Goal: Task Accomplishment & Management: Use online tool/utility

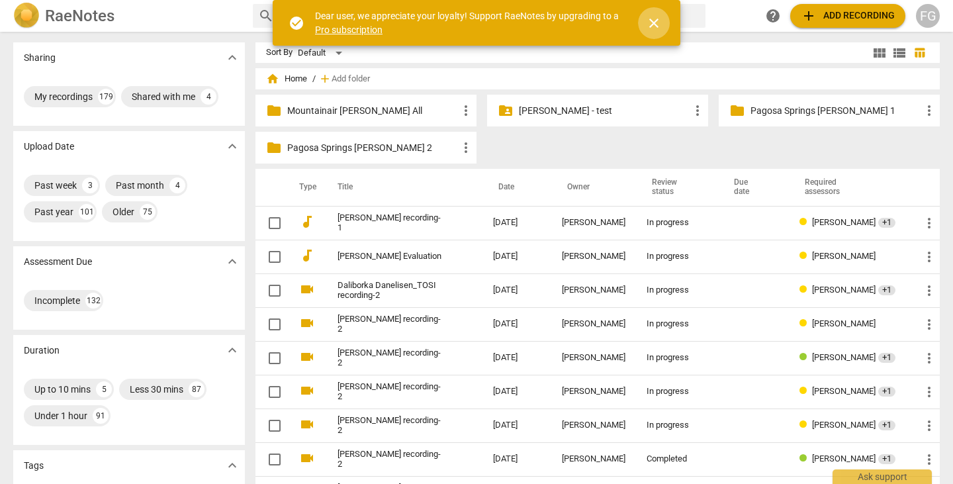
click at [659, 24] on span "close" at bounding box center [654, 23] width 16 height 16
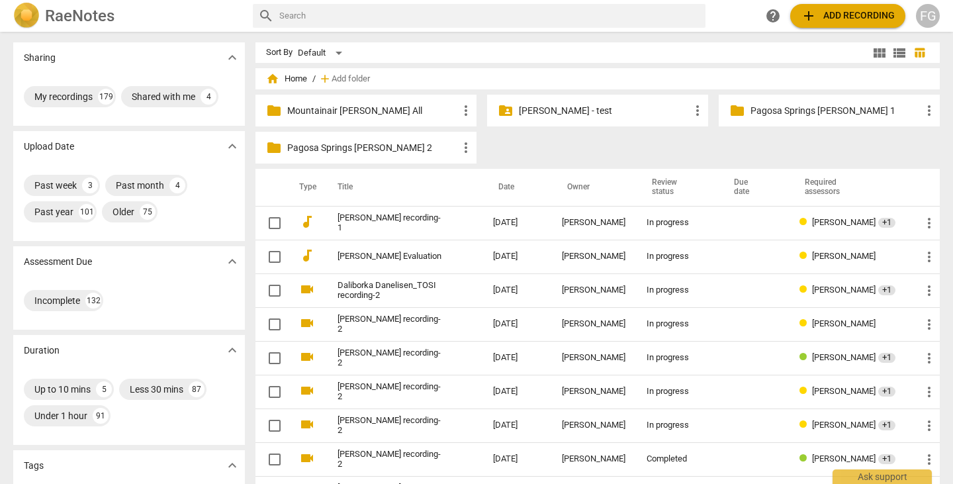
click at [564, 16] on input "text" at bounding box center [489, 15] width 421 height 21
type input "performance"
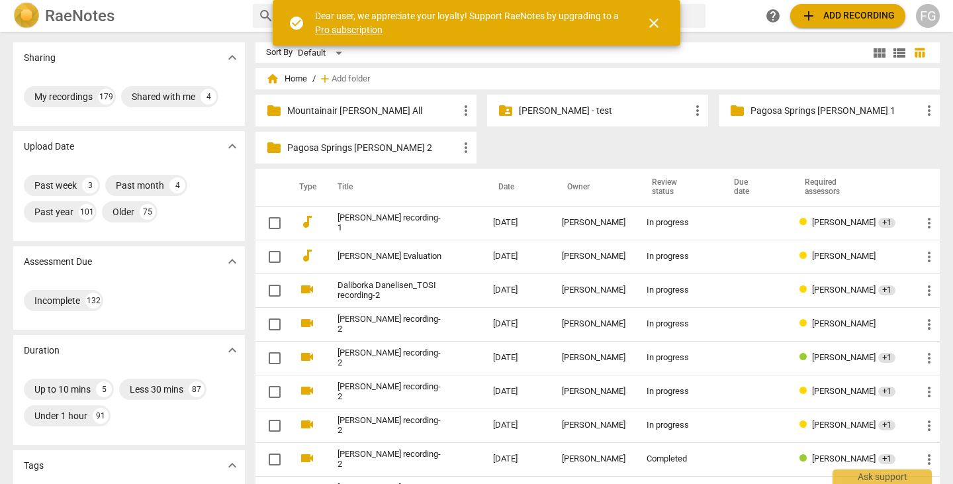
click at [652, 25] on span "close" at bounding box center [654, 23] width 16 height 16
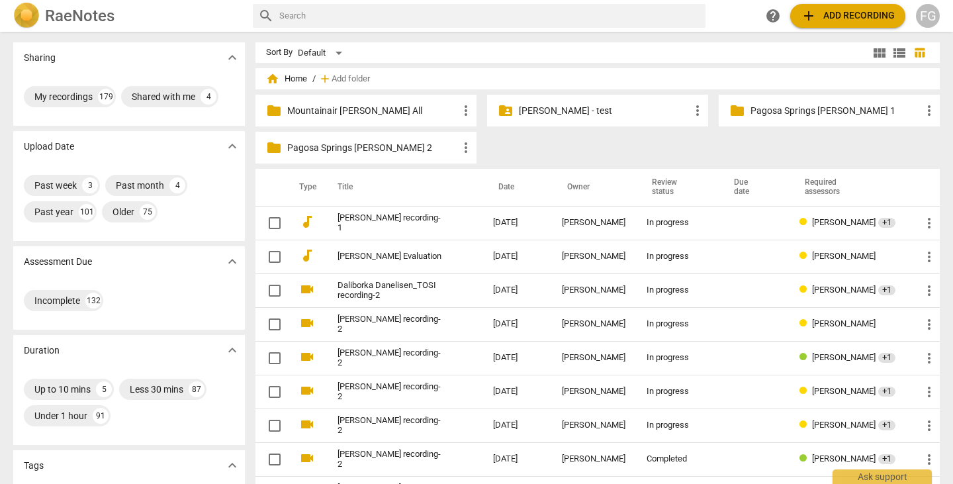
click at [825, 6] on button "add Add recording" at bounding box center [847, 16] width 115 height 24
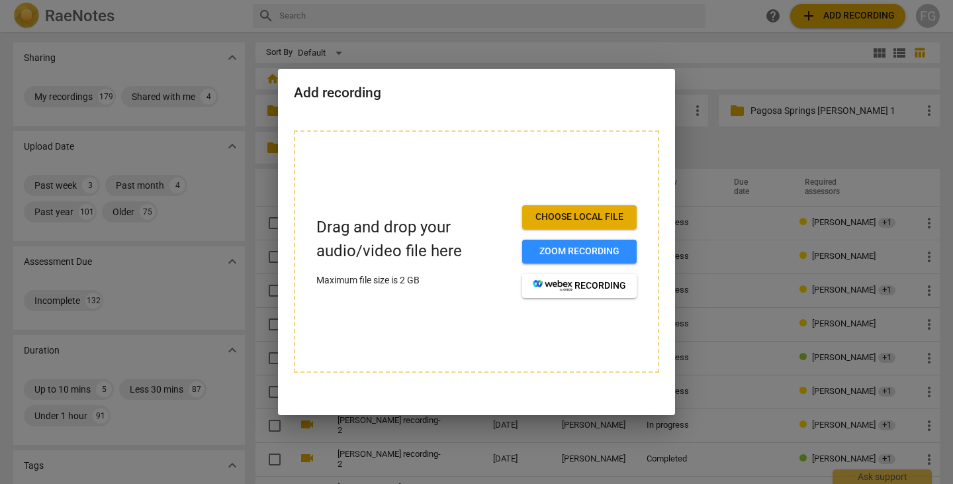
click at [568, 216] on span "Choose local file" at bounding box center [579, 217] width 93 height 13
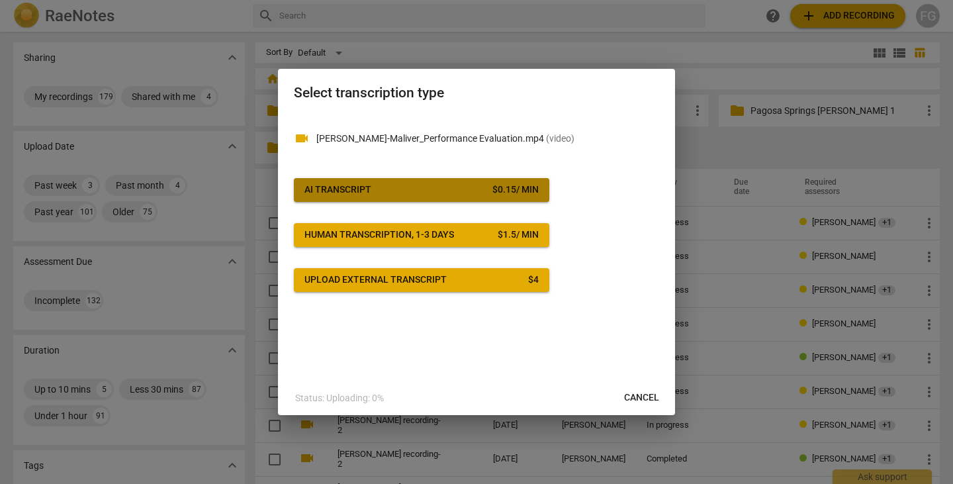
click at [506, 181] on button "AI Transcript $ 0.15 / min" at bounding box center [422, 190] width 256 height 24
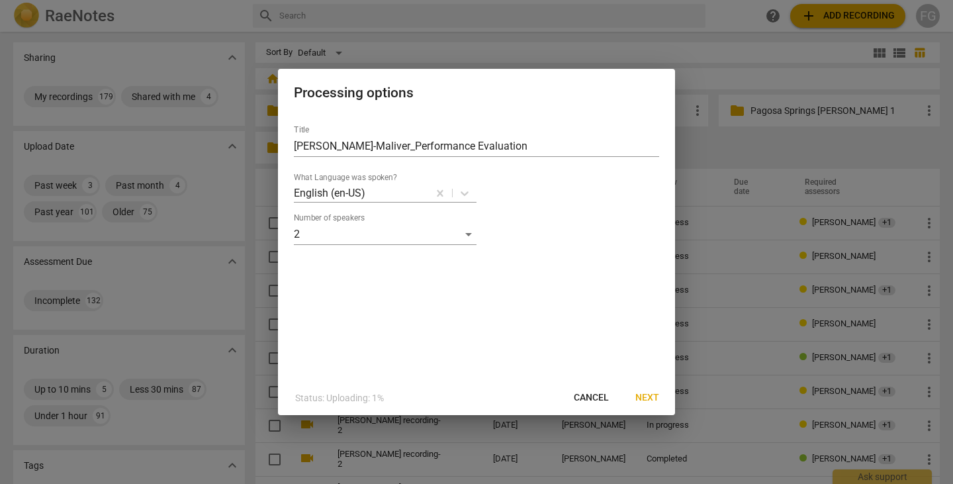
click at [645, 397] on span "Next" at bounding box center [647, 397] width 24 height 13
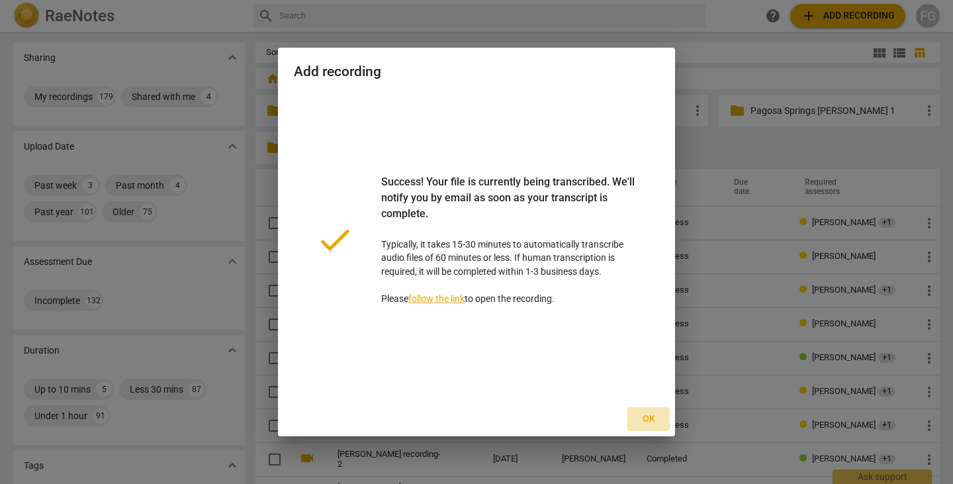
click at [644, 413] on span "Ok" at bounding box center [648, 418] width 21 height 13
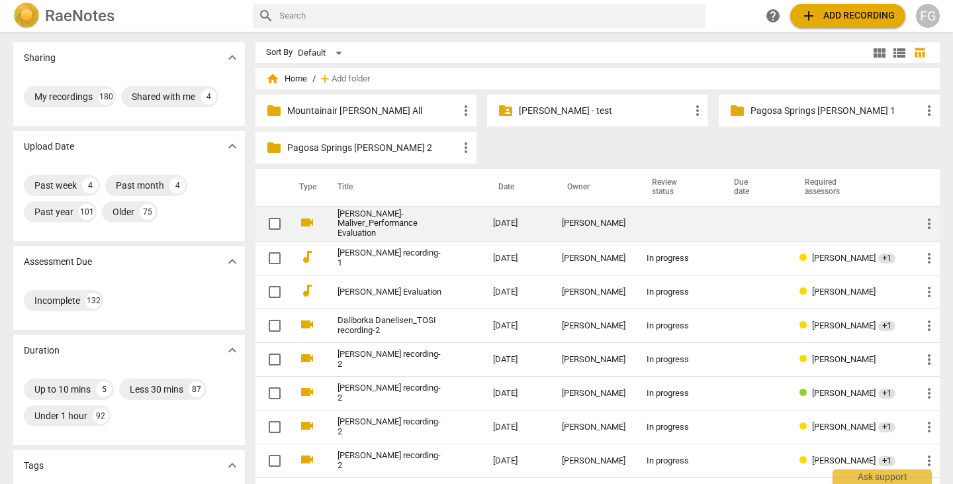
click at [434, 227] on link "[PERSON_NAME]-Maliver_Performance Evaluation" at bounding box center [392, 224] width 108 height 30
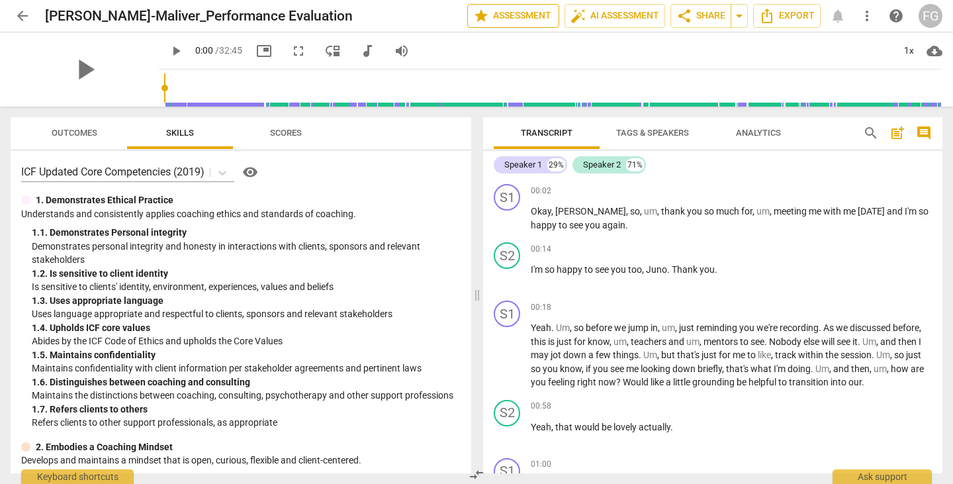
click at [514, 19] on span "star Assessment" at bounding box center [513, 16] width 80 height 16
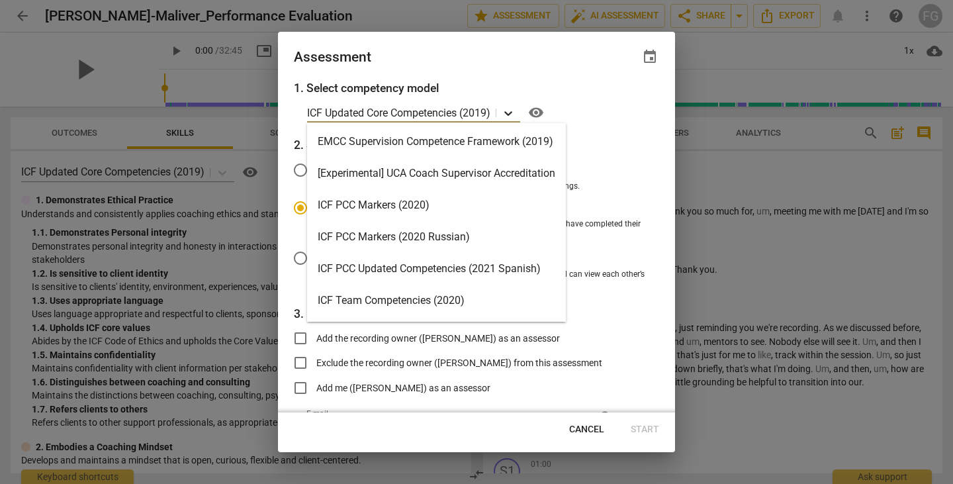
click at [511, 113] on icon at bounding box center [508, 113] width 13 height 13
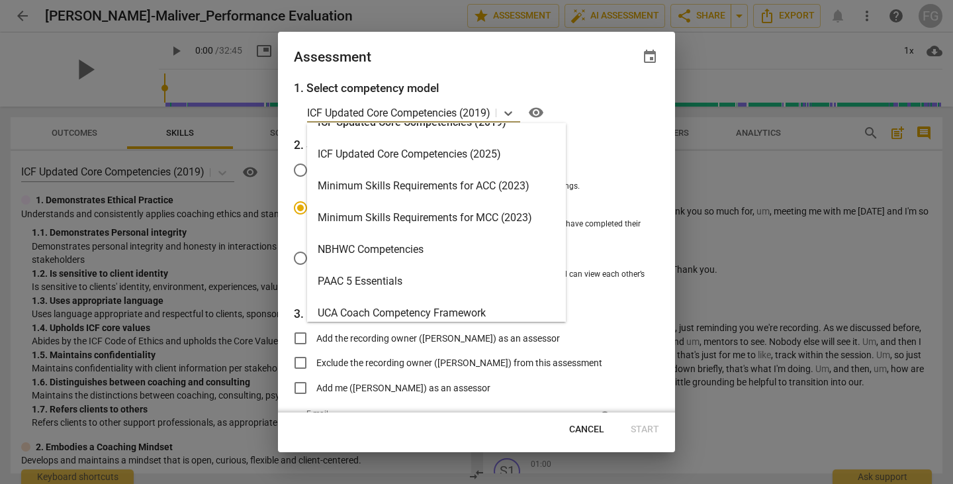
scroll to position [315, 0]
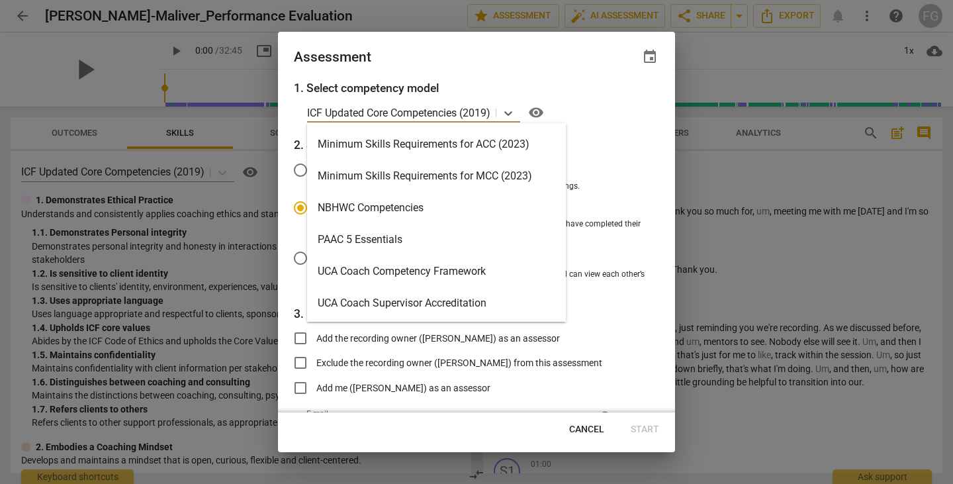
click at [463, 156] on div "Minimum Skills Requirements for ACC (2023)" at bounding box center [436, 144] width 259 height 32
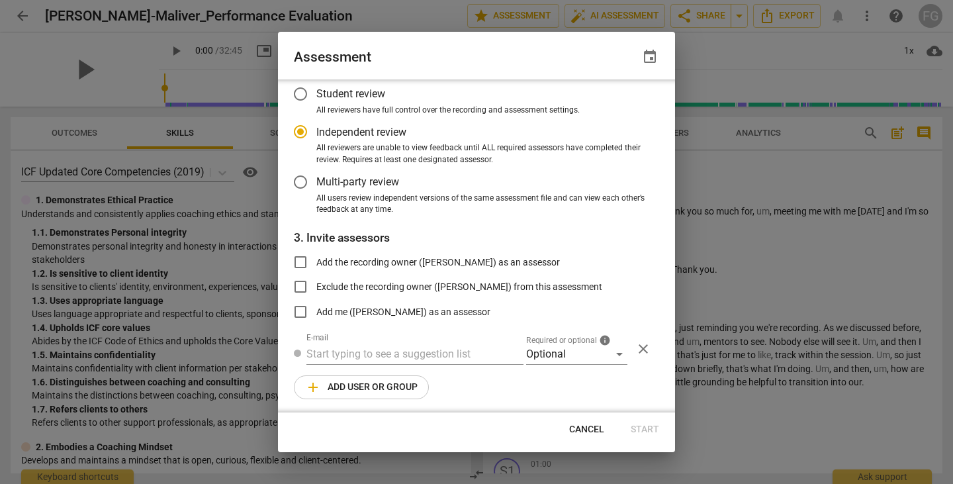
scroll to position [78, 0]
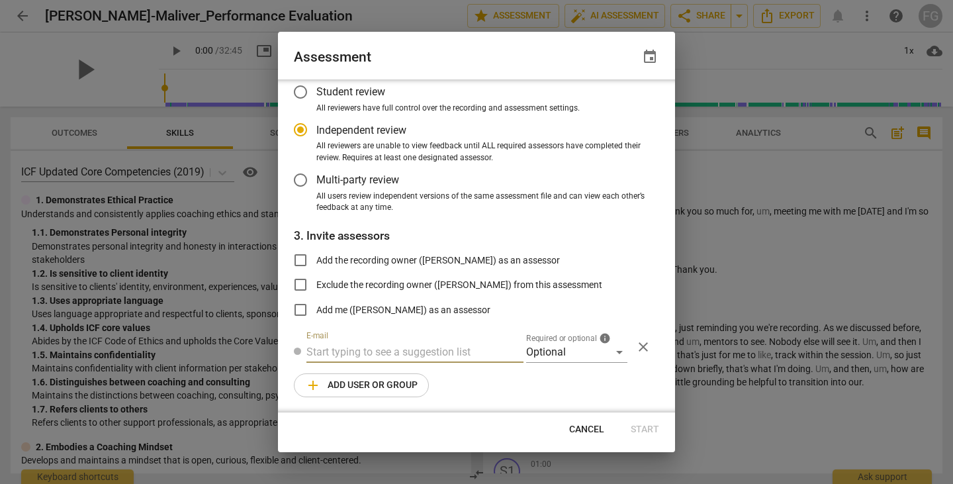
click at [428, 350] on input "text" at bounding box center [414, 352] width 217 height 21
radio input "false"
click at [420, 350] on input "text" at bounding box center [414, 352] width 217 height 21
paste input "bj@radiant-life-coaching.com"
type input "bj@radiant-life-coaching.com"
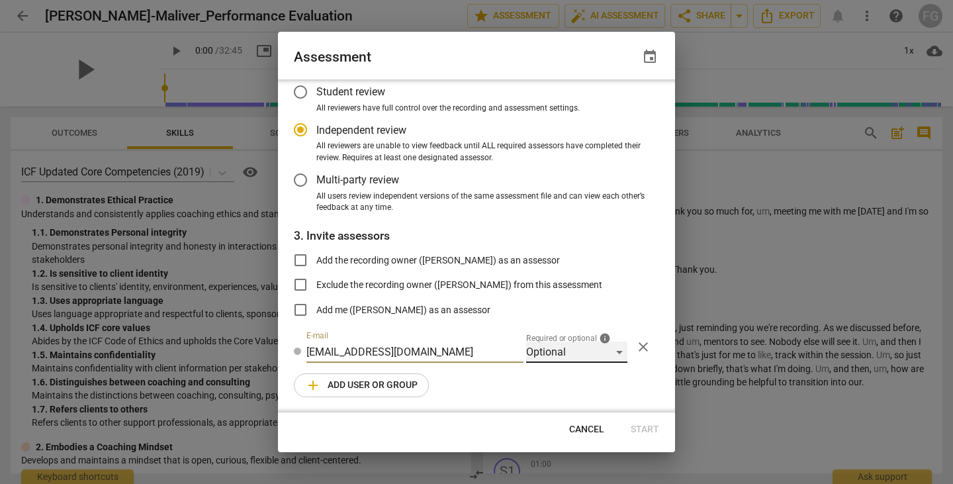
click at [587, 351] on div "Optional" at bounding box center [576, 352] width 101 height 21
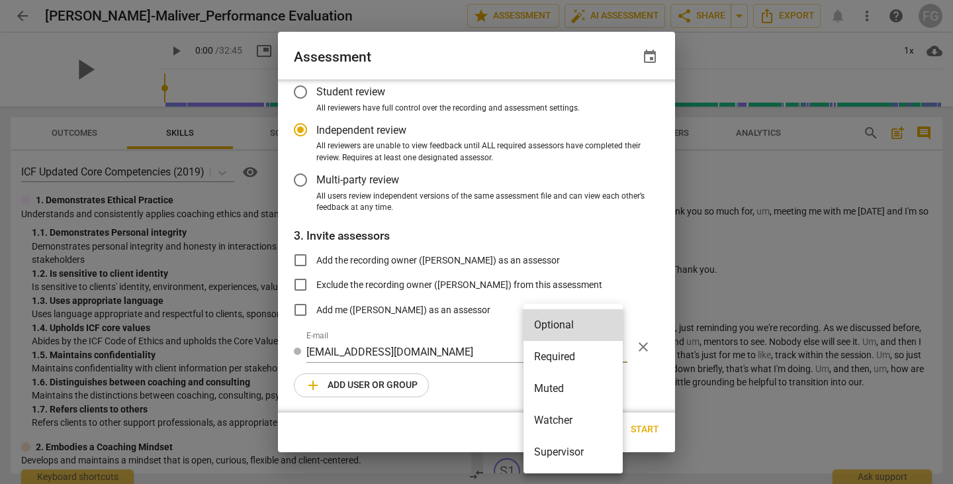
click at [575, 353] on li "Required" at bounding box center [573, 357] width 99 height 32
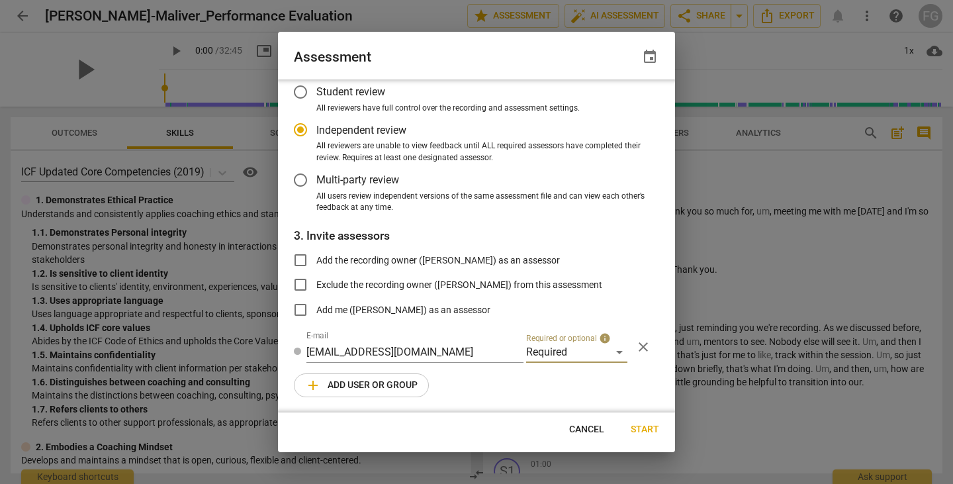
click at [387, 379] on span "add Add user or group" at bounding box center [361, 385] width 113 height 16
radio input "false"
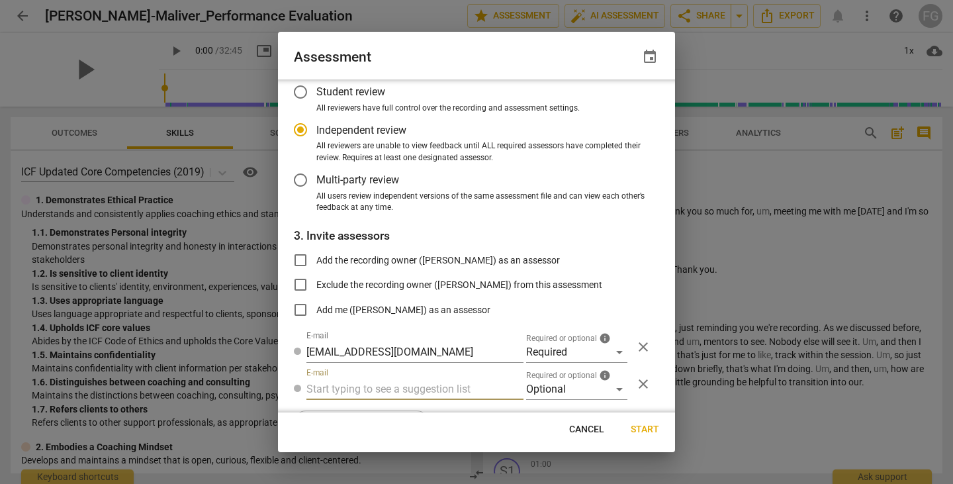
click at [398, 387] on input "text" at bounding box center [414, 389] width 217 height 21
paste input "bj.levy@invitechange.com"
type input "bj.levy@invitechange.com"
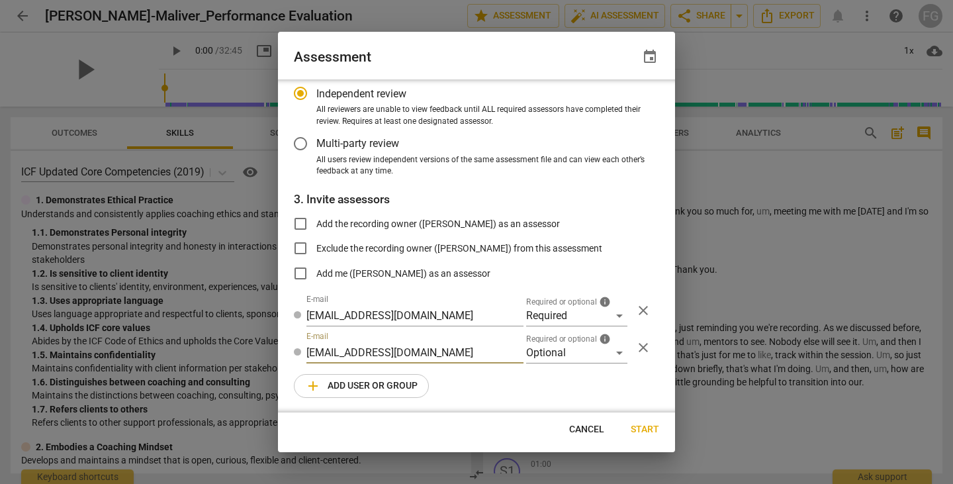
radio input "false"
type input "bj.levy@invitechange.com"
click at [388, 381] on span "add Add user or group" at bounding box center [361, 385] width 113 height 16
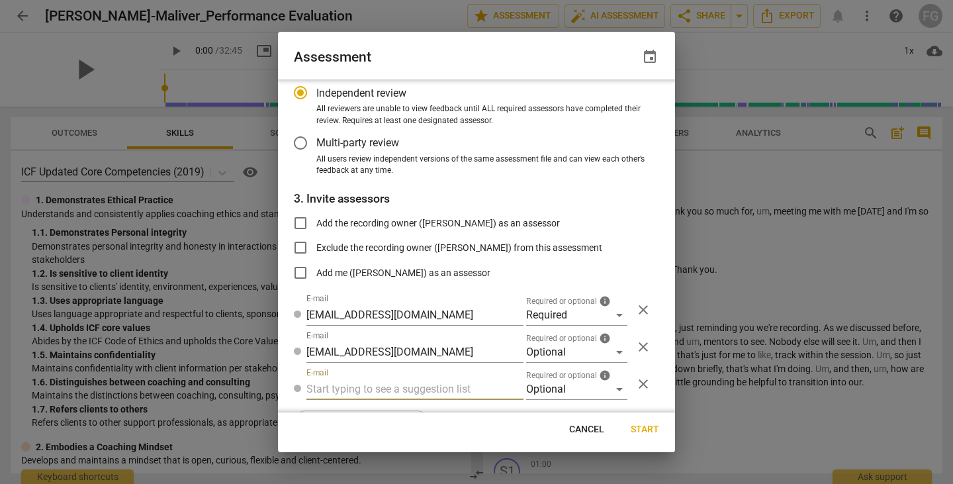
radio input "false"
click at [389, 382] on input "text" at bounding box center [414, 389] width 217 height 21
type input "fgaillour@gmail.com"
click at [550, 381] on div "Optional" at bounding box center [576, 389] width 101 height 21
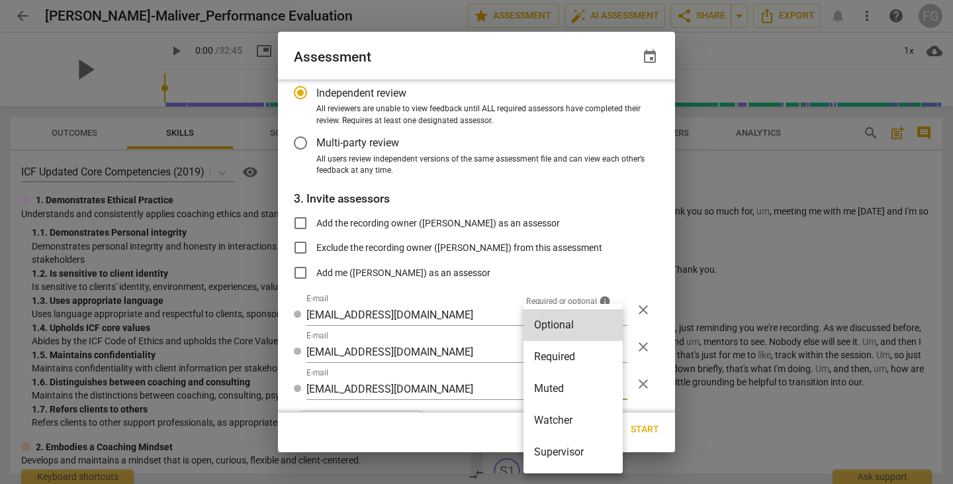
click at [558, 414] on li "Watcher" at bounding box center [573, 420] width 99 height 32
radio input "false"
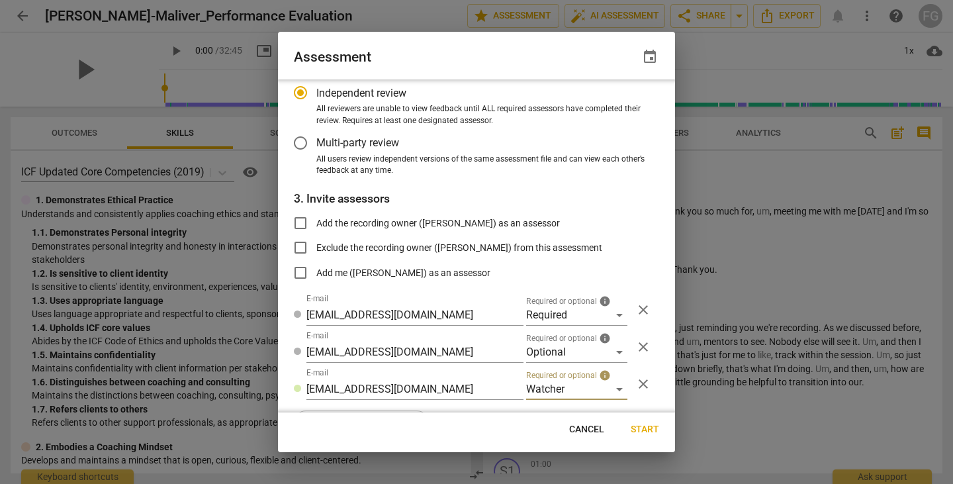
click at [649, 421] on button "Start" at bounding box center [645, 430] width 50 height 24
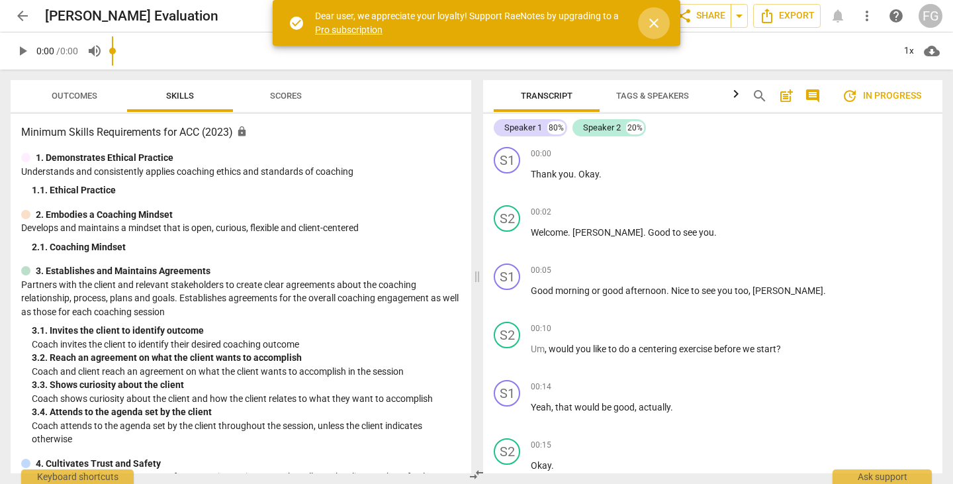
click at [648, 26] on span "close" at bounding box center [654, 23] width 16 height 16
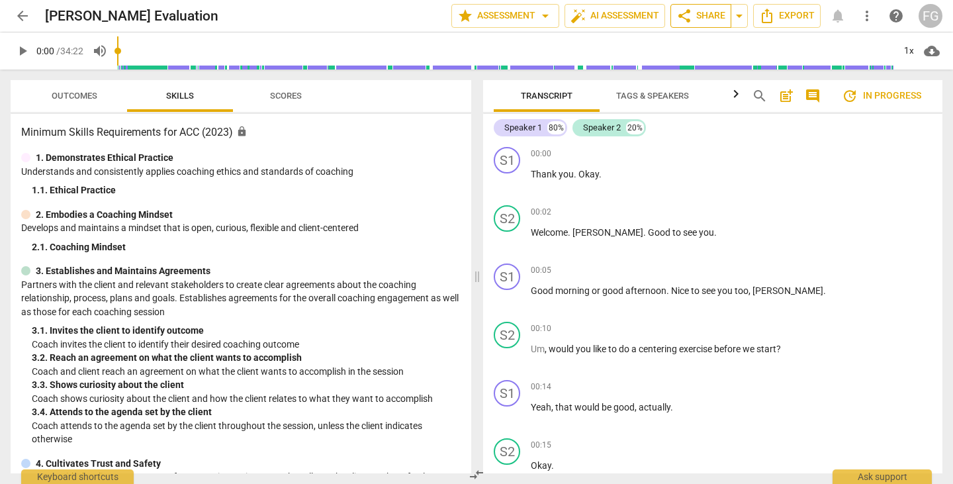
click at [697, 15] on span "share Share" at bounding box center [701, 16] width 49 height 16
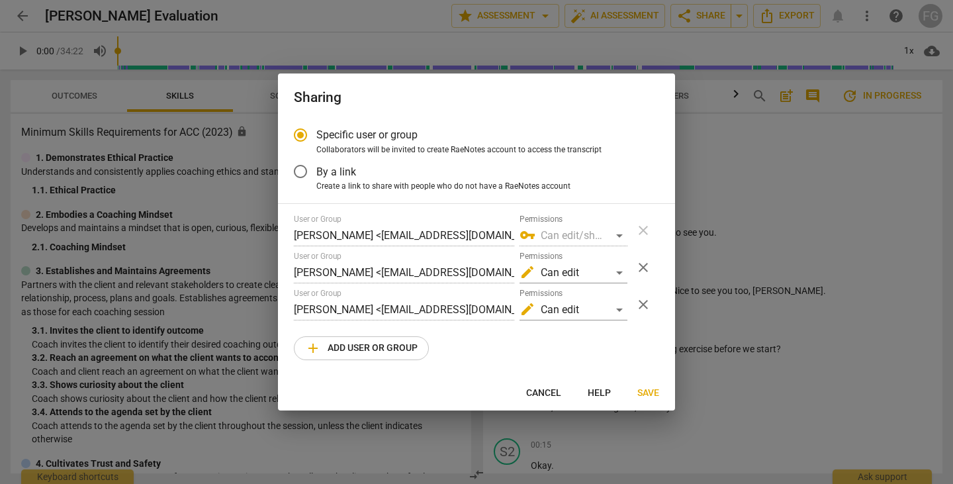
click at [784, 209] on div at bounding box center [476, 242] width 953 height 484
radio input "false"
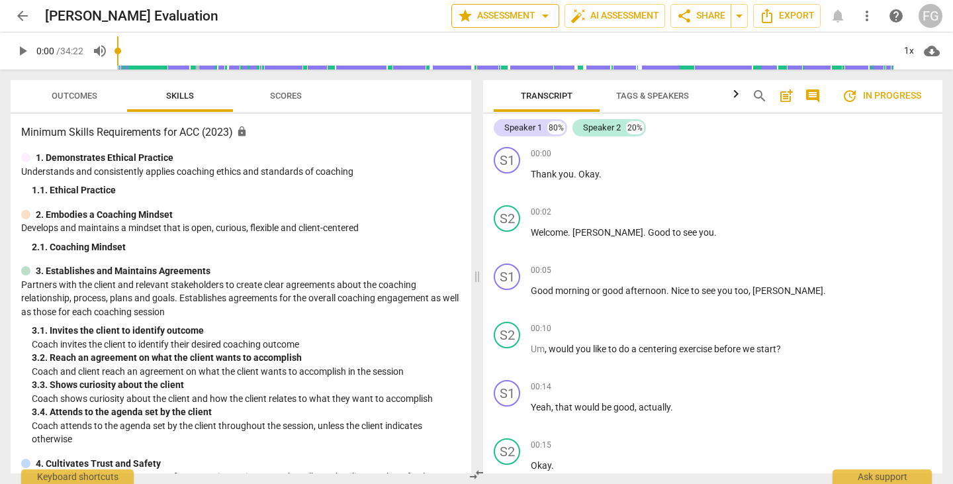
click at [521, 14] on span "star Assessment arrow_drop_down" at bounding box center [505, 16] width 96 height 16
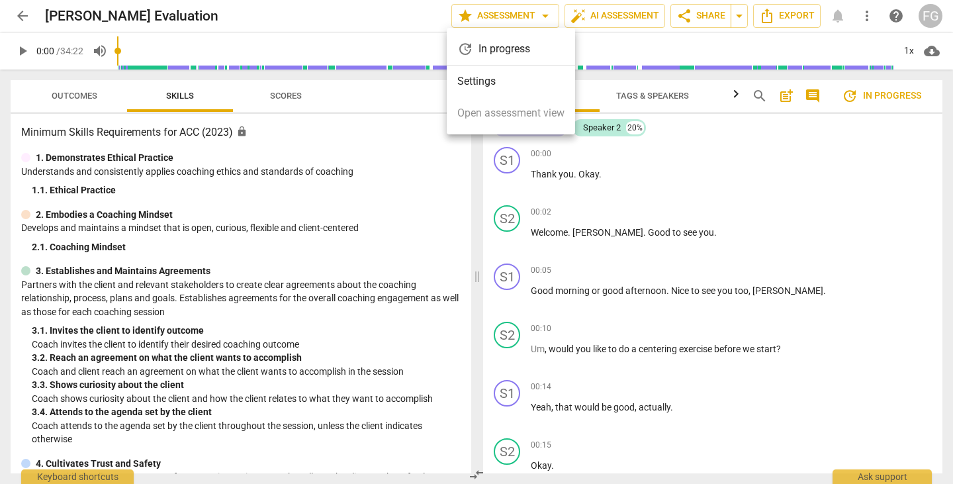
click at [526, 90] on li "Settings" at bounding box center [511, 82] width 128 height 32
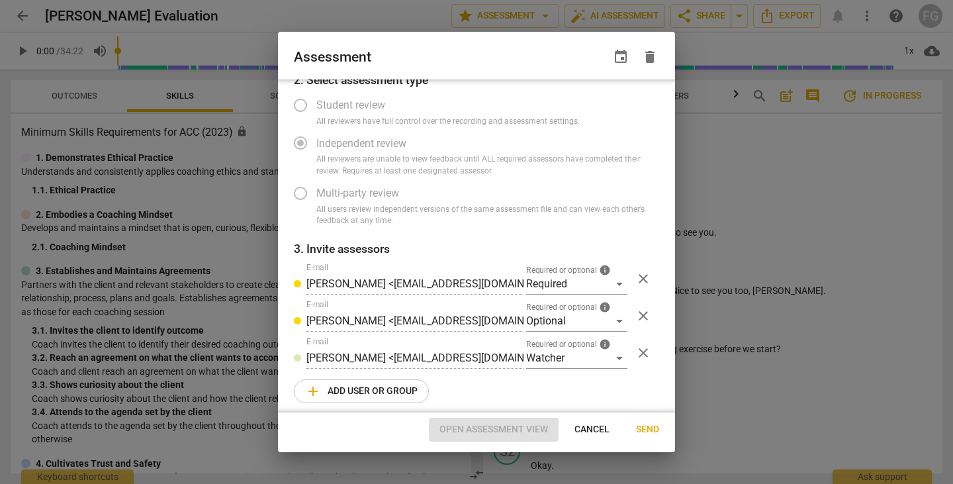
radio input "false"
